Goal: Task Accomplishment & Management: Use online tool/utility

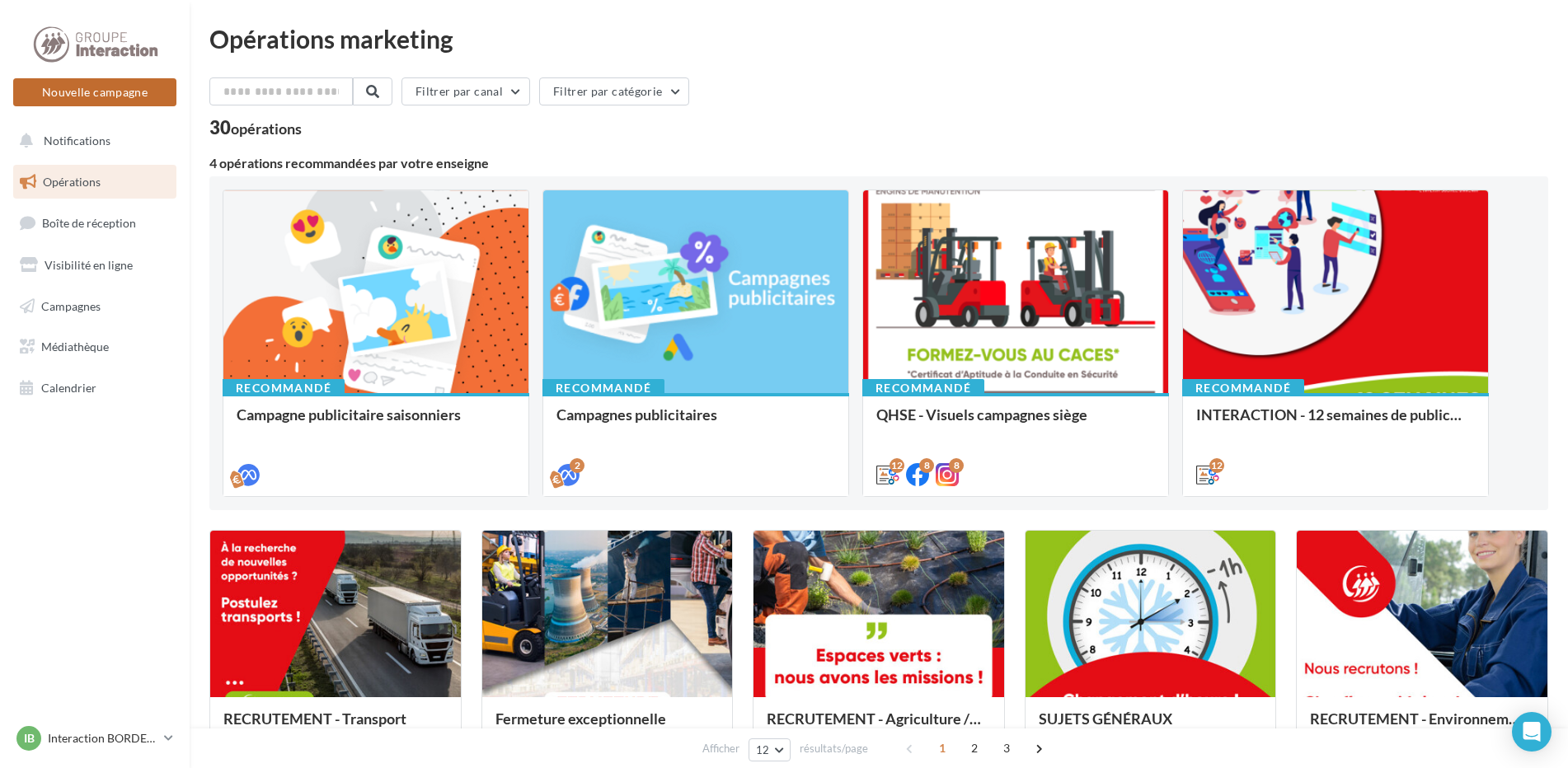
click at [118, 93] on button "Nouvelle campagne" at bounding box center [95, 91] width 163 height 28
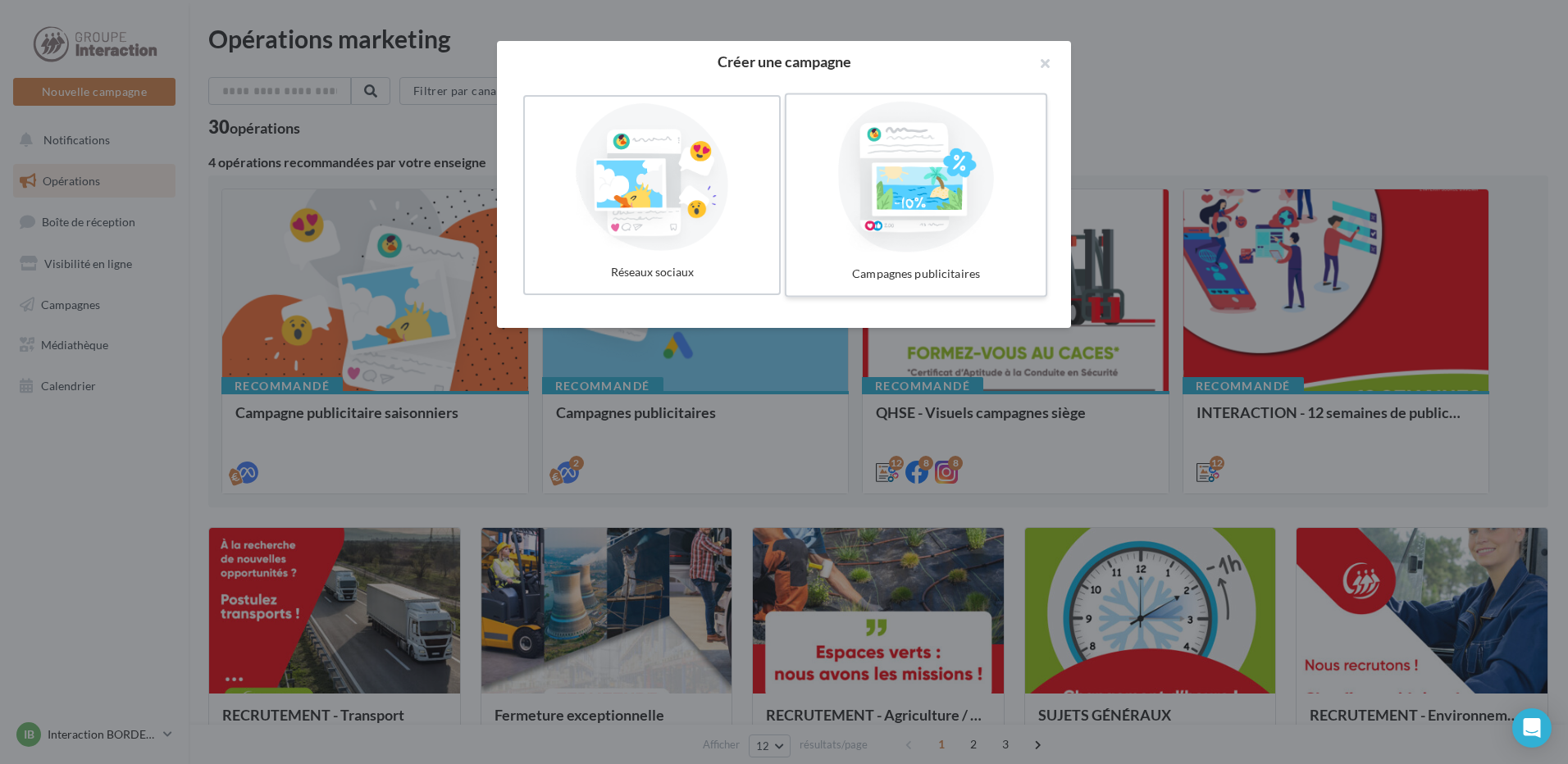
click at [894, 177] on div at bounding box center [916, 177] width 246 height 151
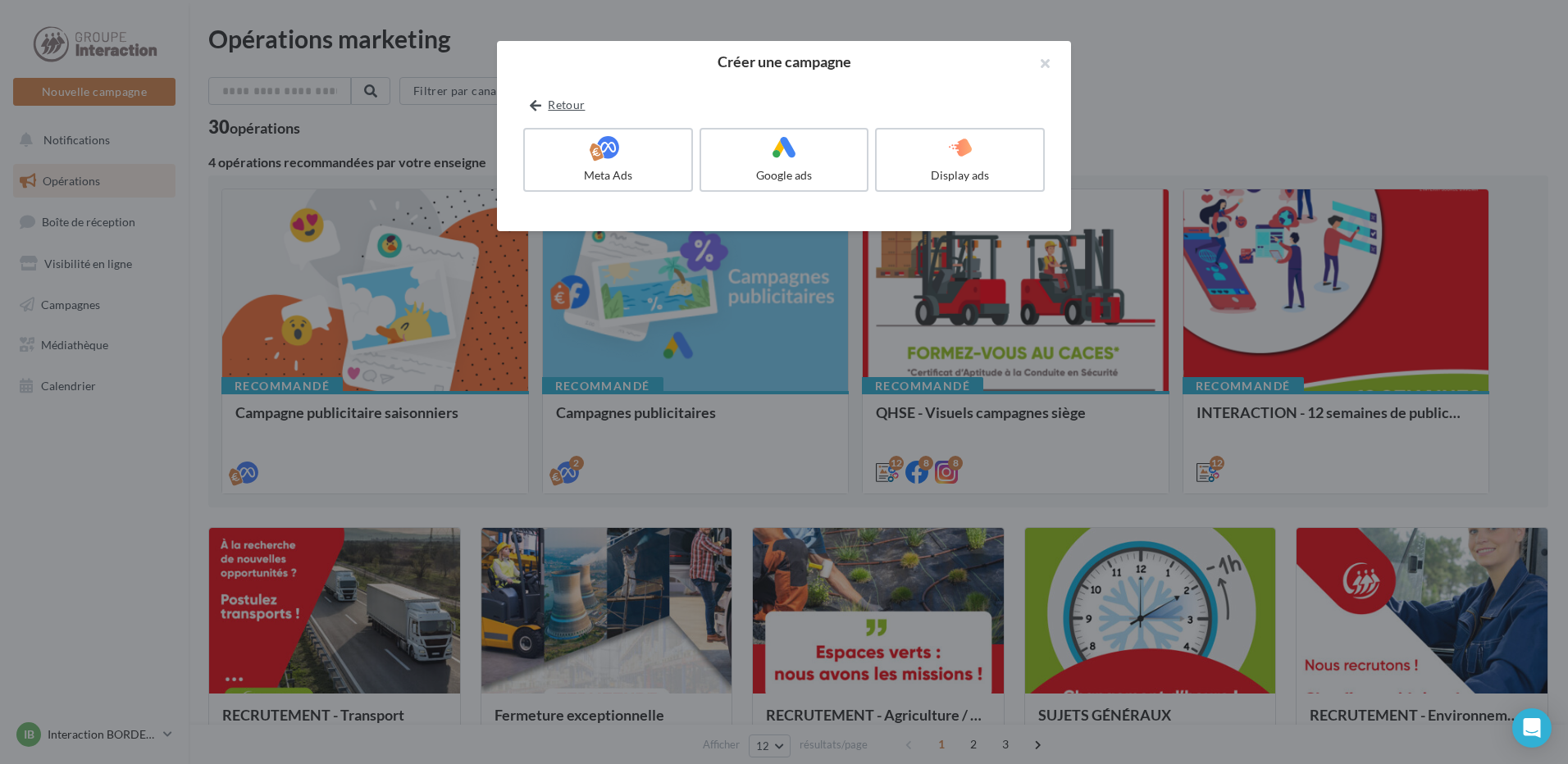
click at [530, 106] on icon at bounding box center [535, 106] width 12 height 0
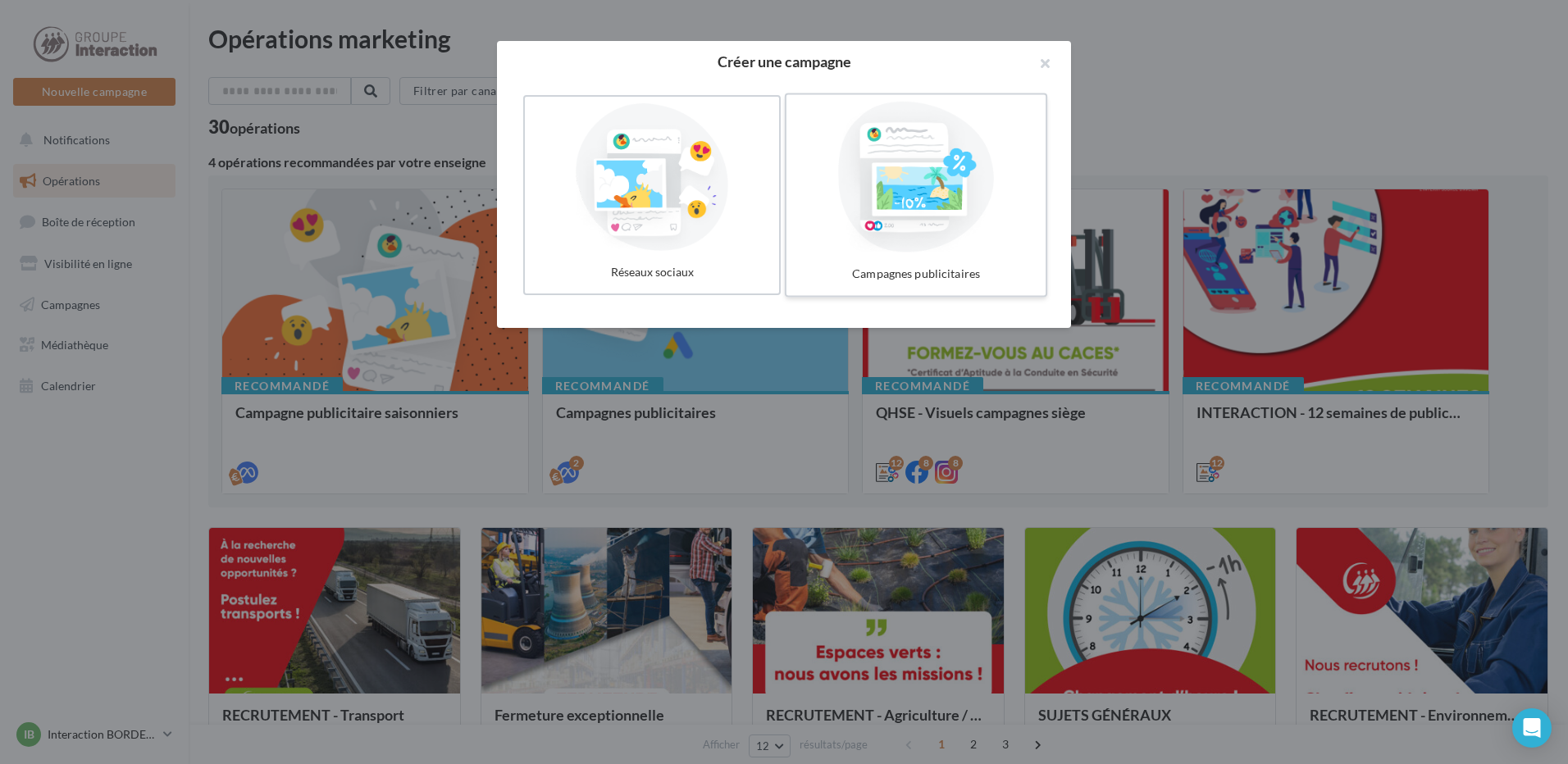
click at [957, 216] on div at bounding box center [916, 177] width 246 height 151
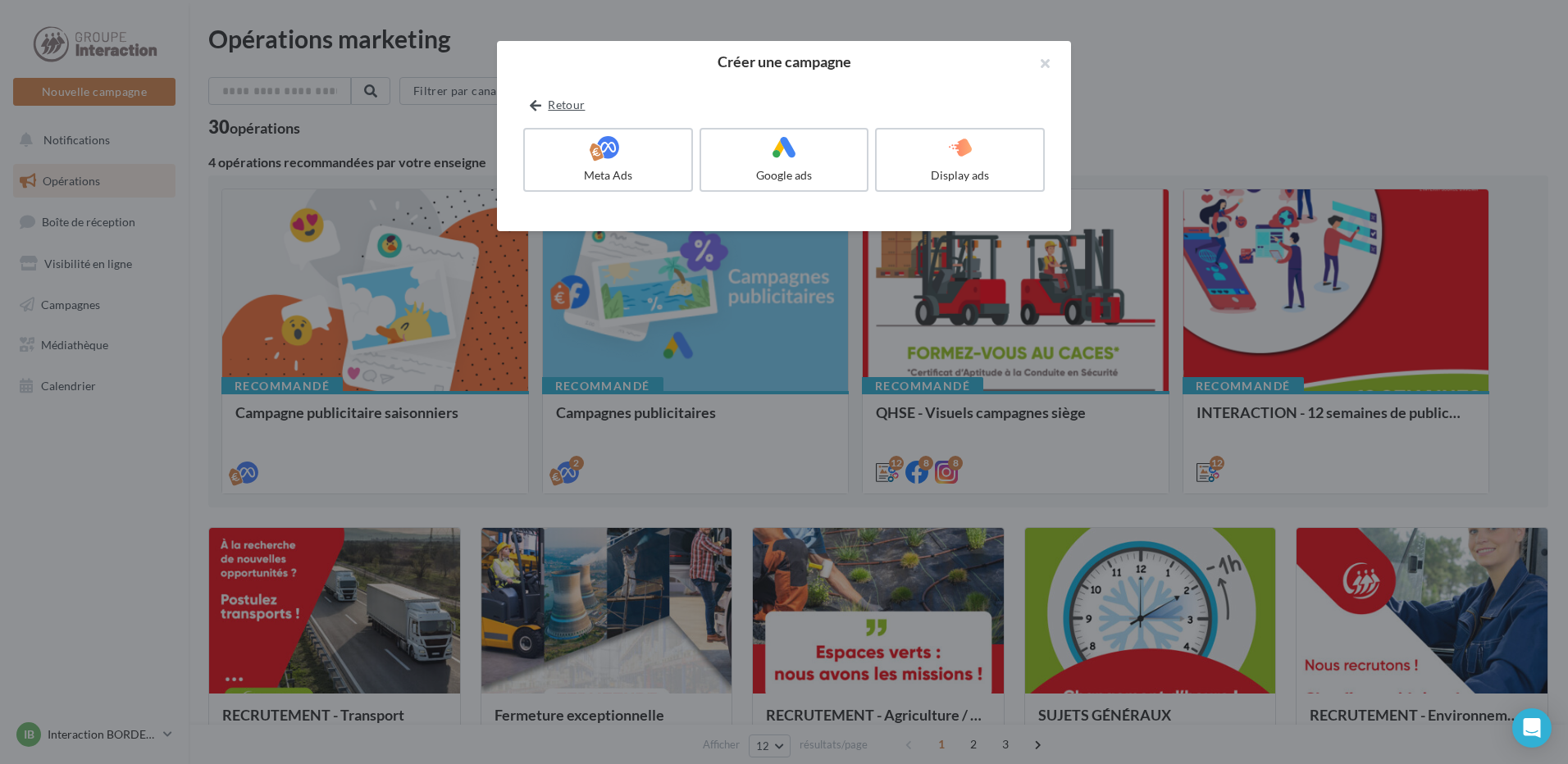
click at [545, 103] on button "Retour" at bounding box center [557, 105] width 68 height 20
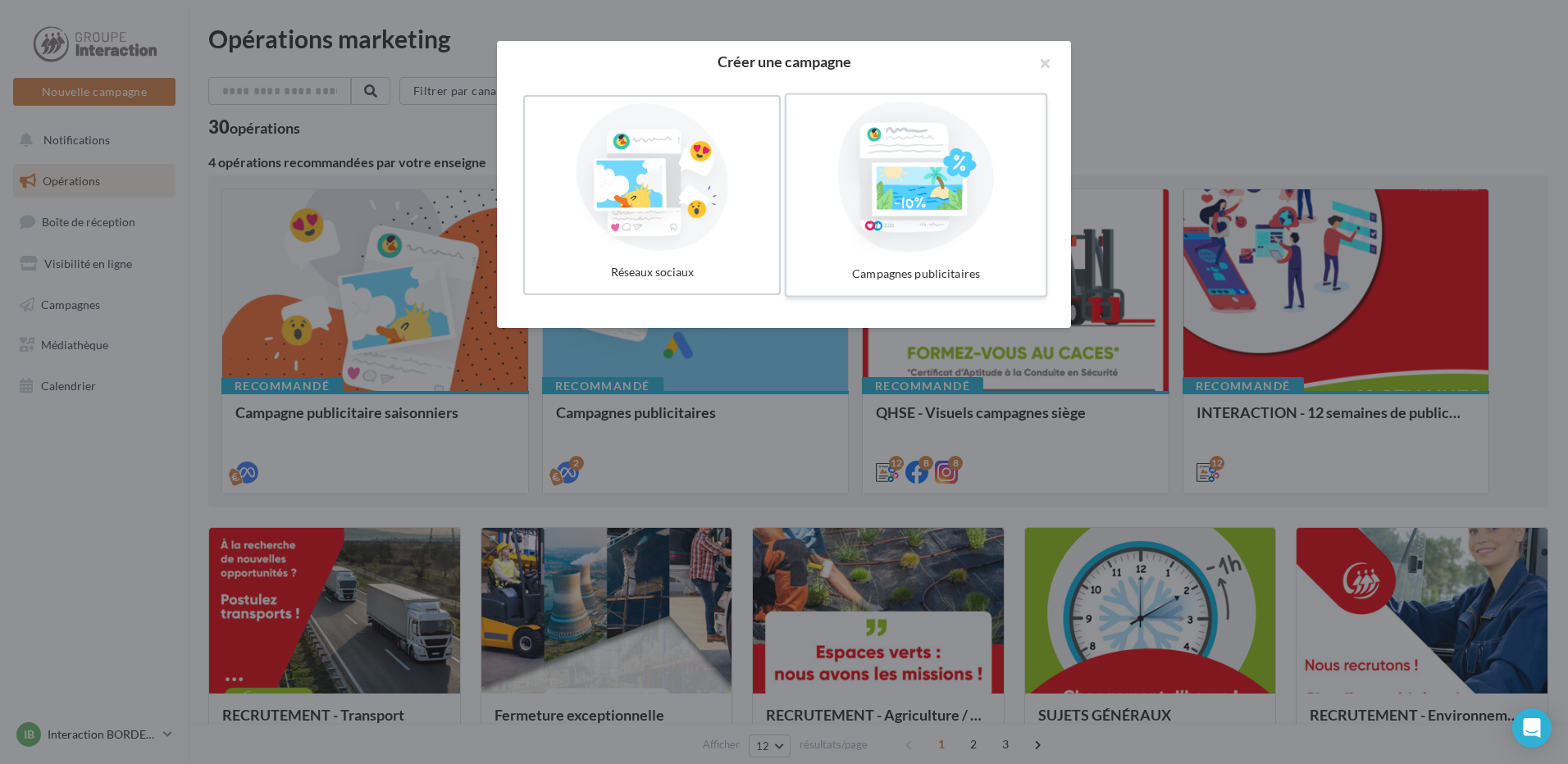
click at [918, 172] on div at bounding box center [916, 177] width 246 height 151
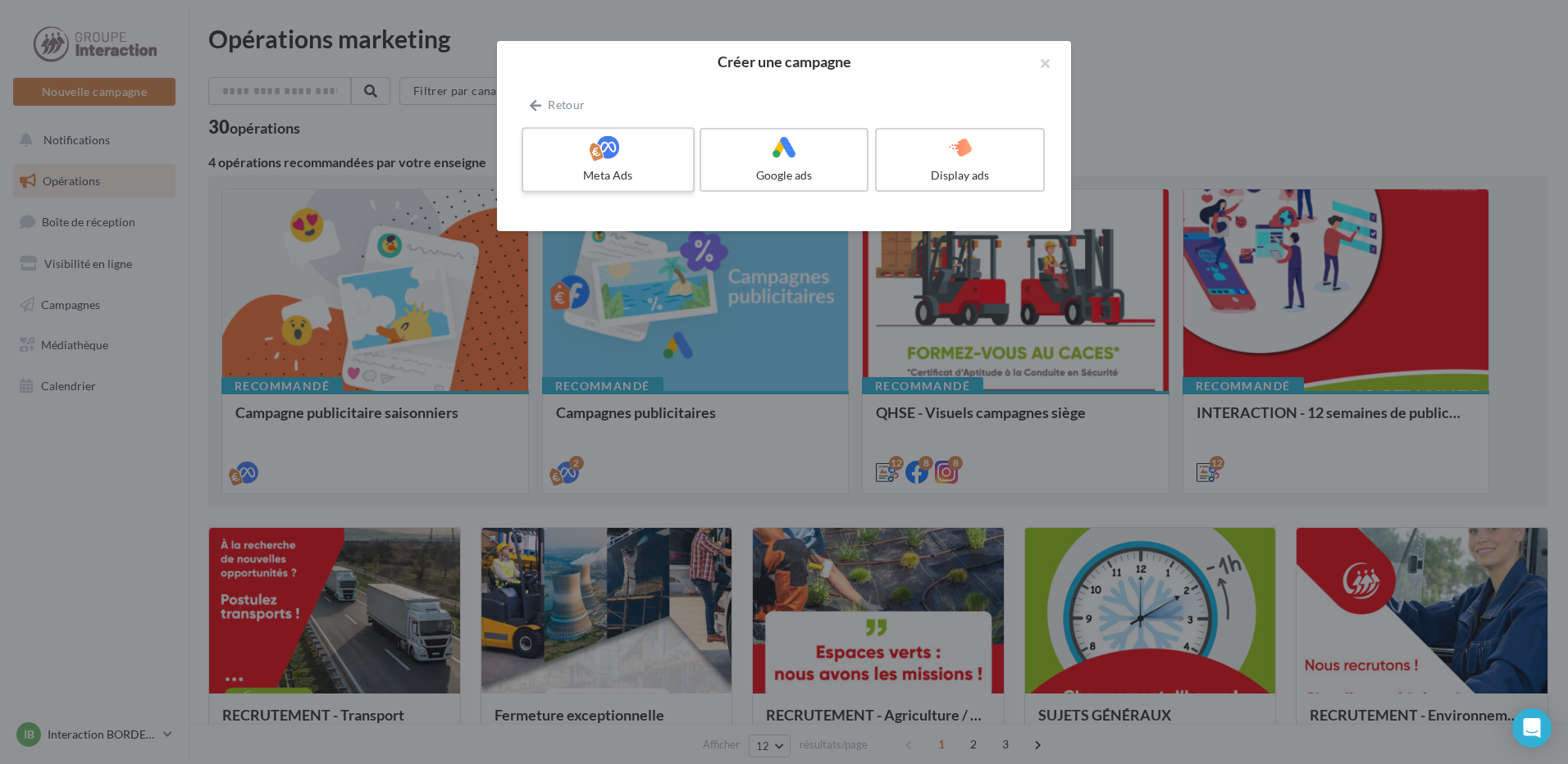
click at [664, 143] on div at bounding box center [607, 148] width 156 height 26
